Goal: Find specific page/section: Find specific page/section

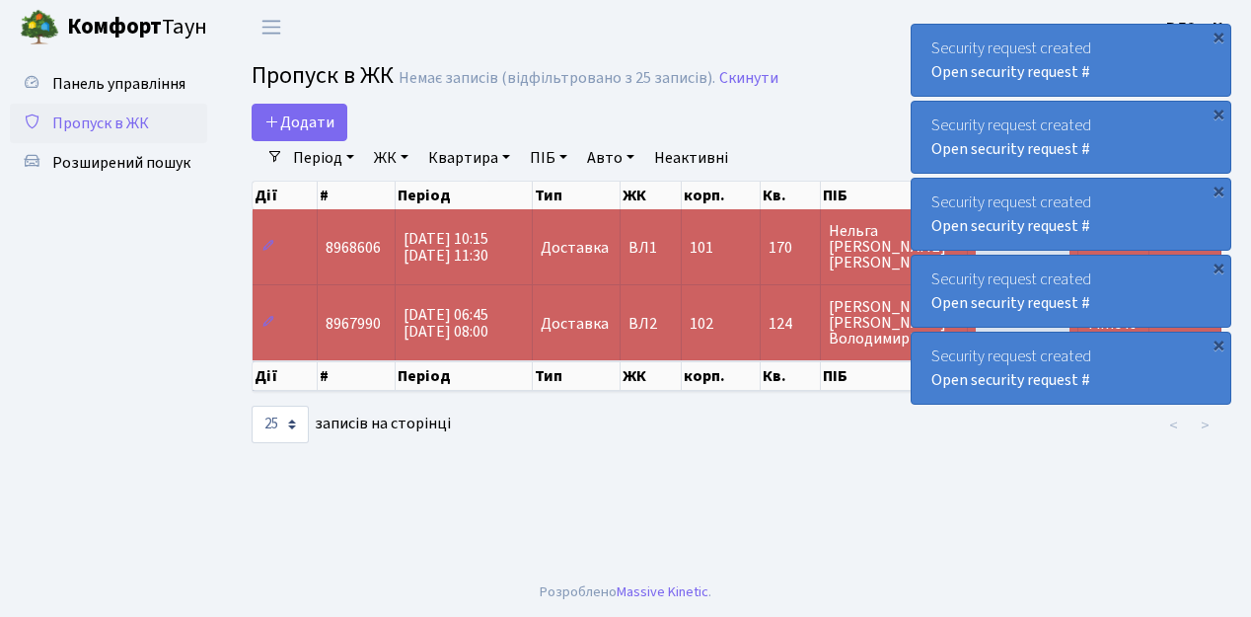
select select "25"
click at [132, 126] on span "Пропуск в ЖК" at bounding box center [100, 123] width 97 height 22
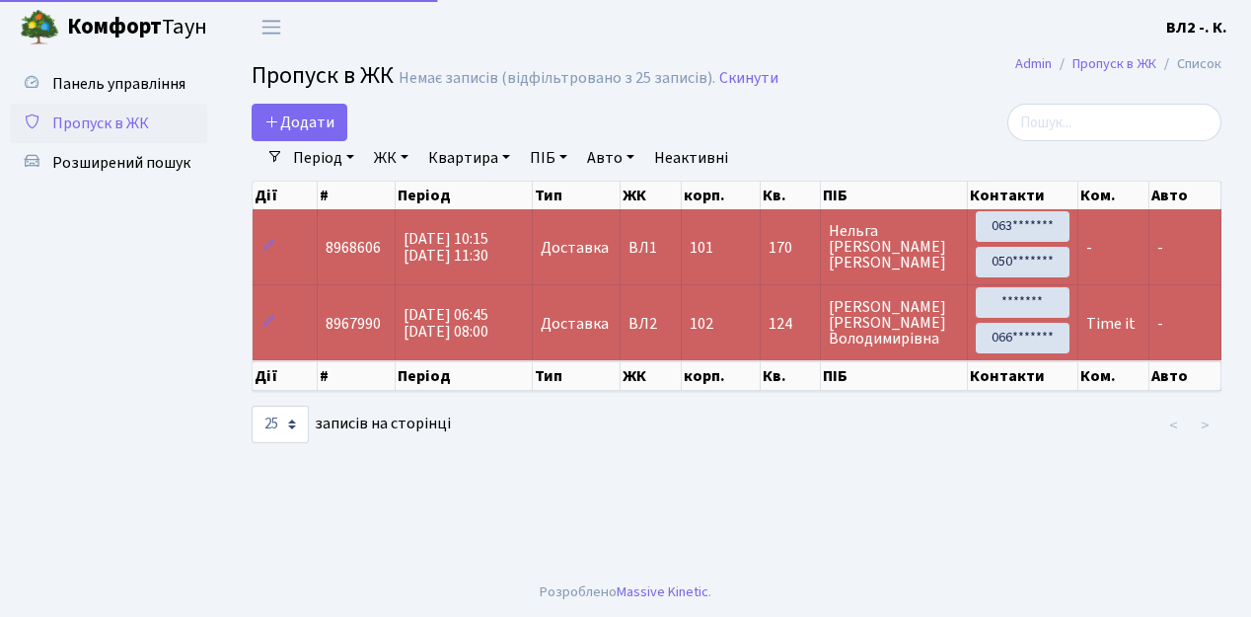
select select "25"
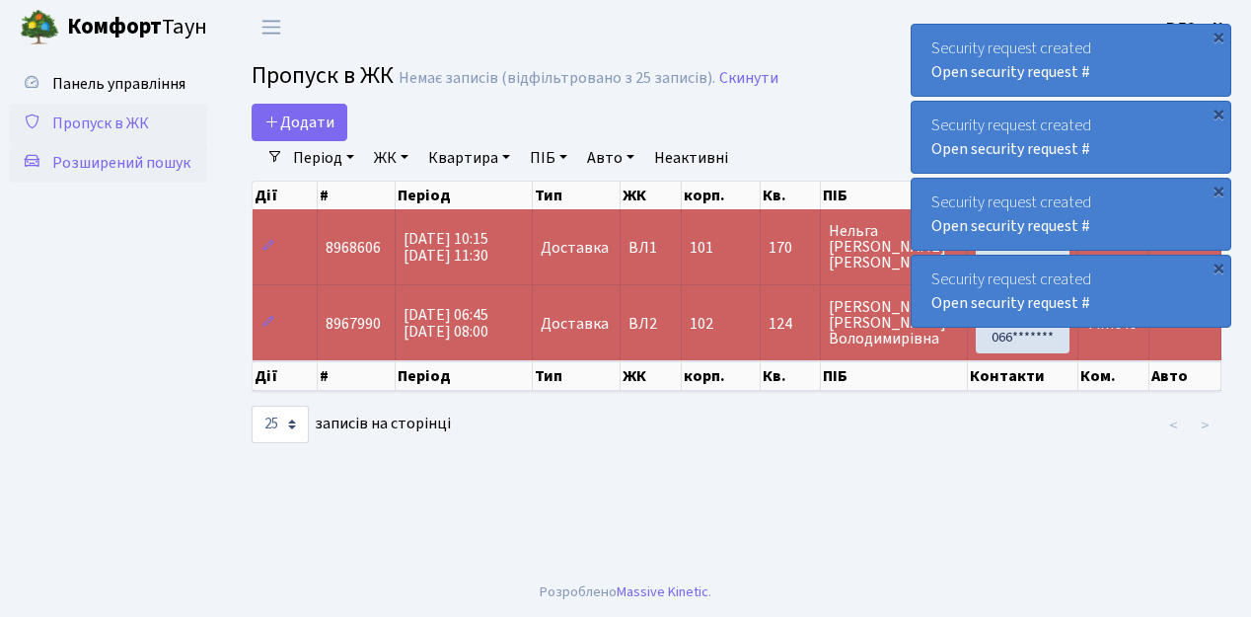
click at [96, 164] on span "Розширений пошук" at bounding box center [121, 163] width 138 height 22
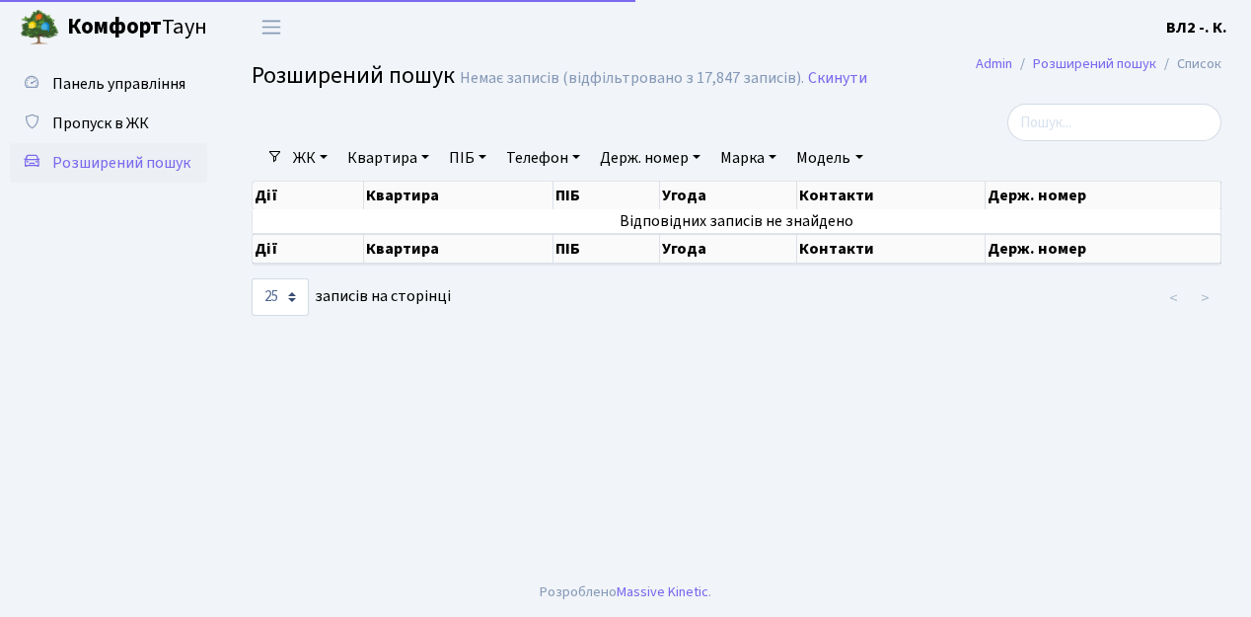
select select "25"
click at [117, 169] on span "Розширений пошук" at bounding box center [121, 163] width 138 height 22
select select "25"
click at [381, 166] on link "Квартира" at bounding box center [388, 158] width 98 height 34
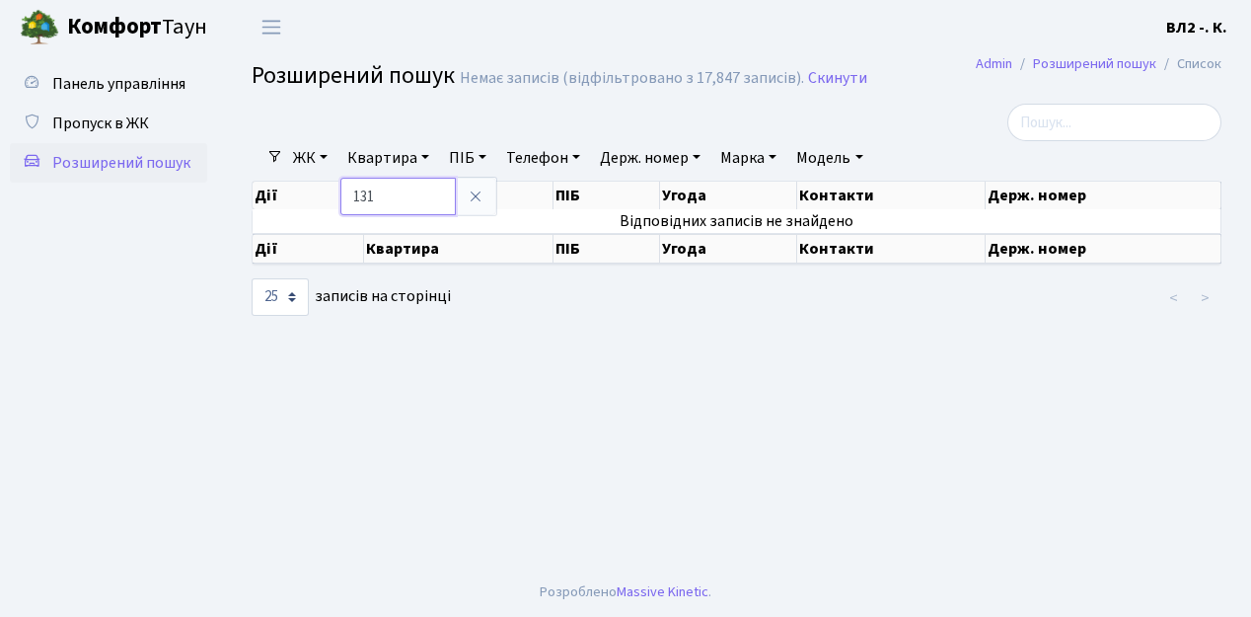
type input "131"
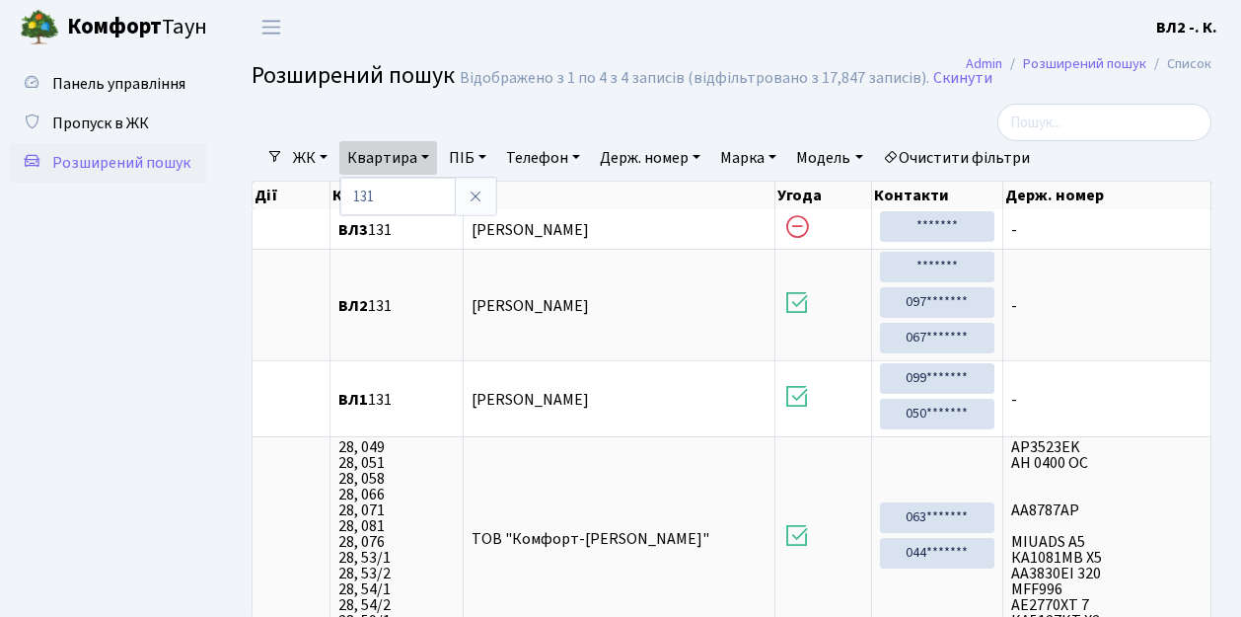
click at [187, 340] on ul "Панель управління Пропуск в ЖК Розширений пошук" at bounding box center [108, 388] width 197 height 649
